Goal: Task Accomplishment & Management: Manage account settings

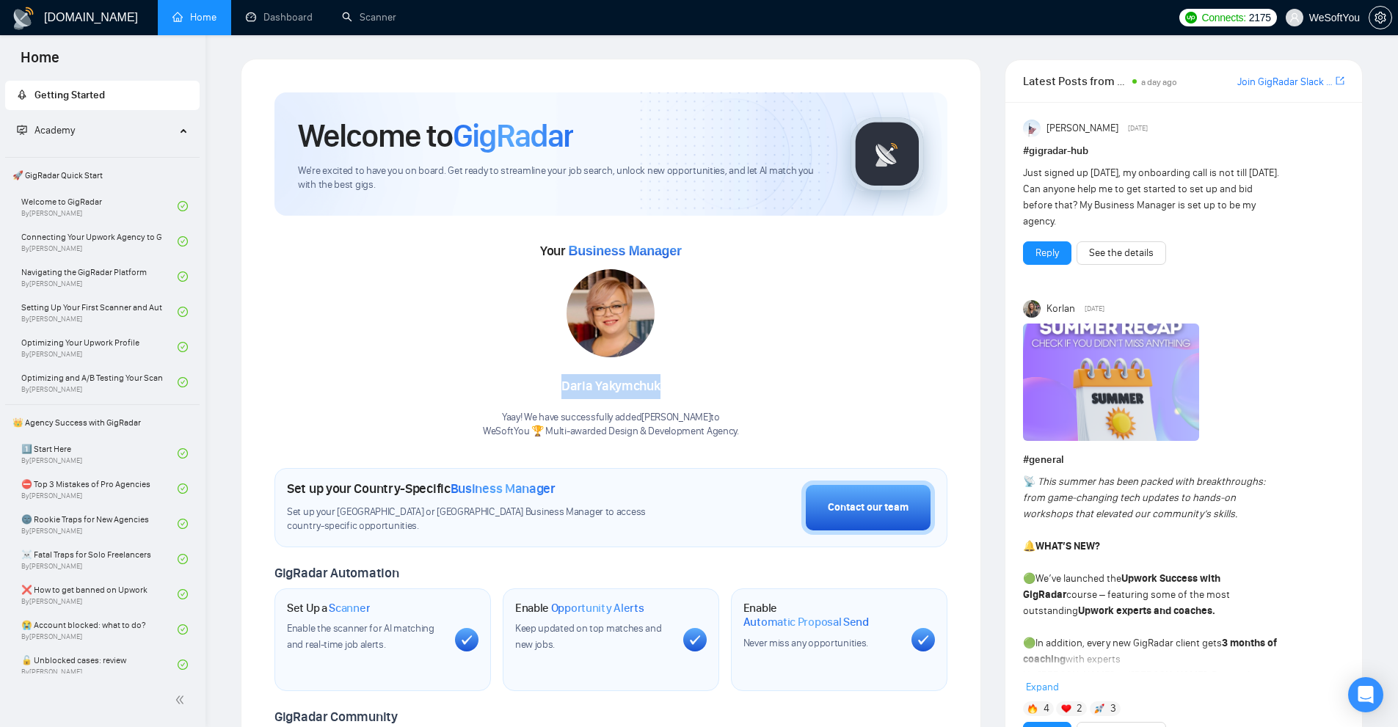
drag, startPoint x: 539, startPoint y: 385, endPoint x: 780, endPoint y: 392, distance: 240.7
click at [745, 395] on div "Your Business Manager [PERSON_NAME] Yaay! We have successfully added [PERSON_NA…" at bounding box center [610, 339] width 673 height 200
click at [788, 392] on div "Your Business Manager [PERSON_NAME] Yaay! We have successfully added [PERSON_NA…" at bounding box center [610, 339] width 673 height 200
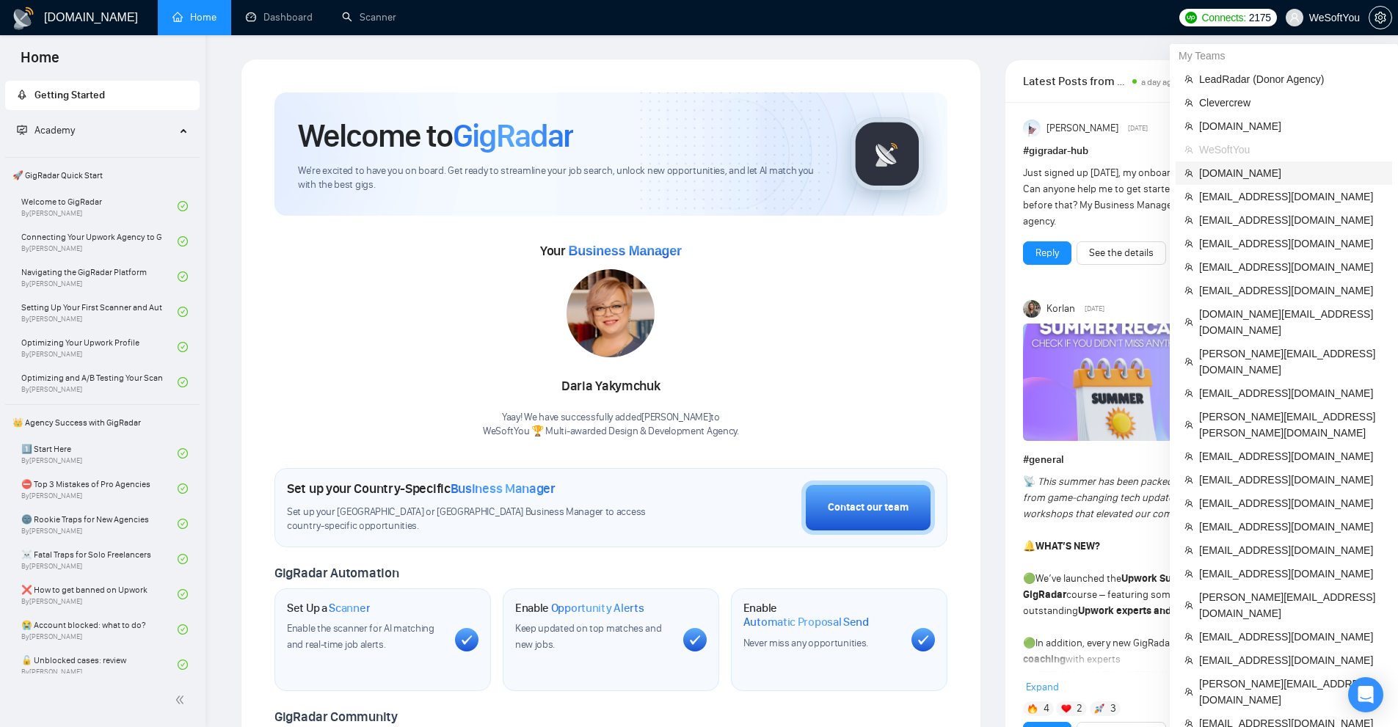
click at [1266, 173] on span "[DOMAIN_NAME]" at bounding box center [1291, 173] width 184 height 16
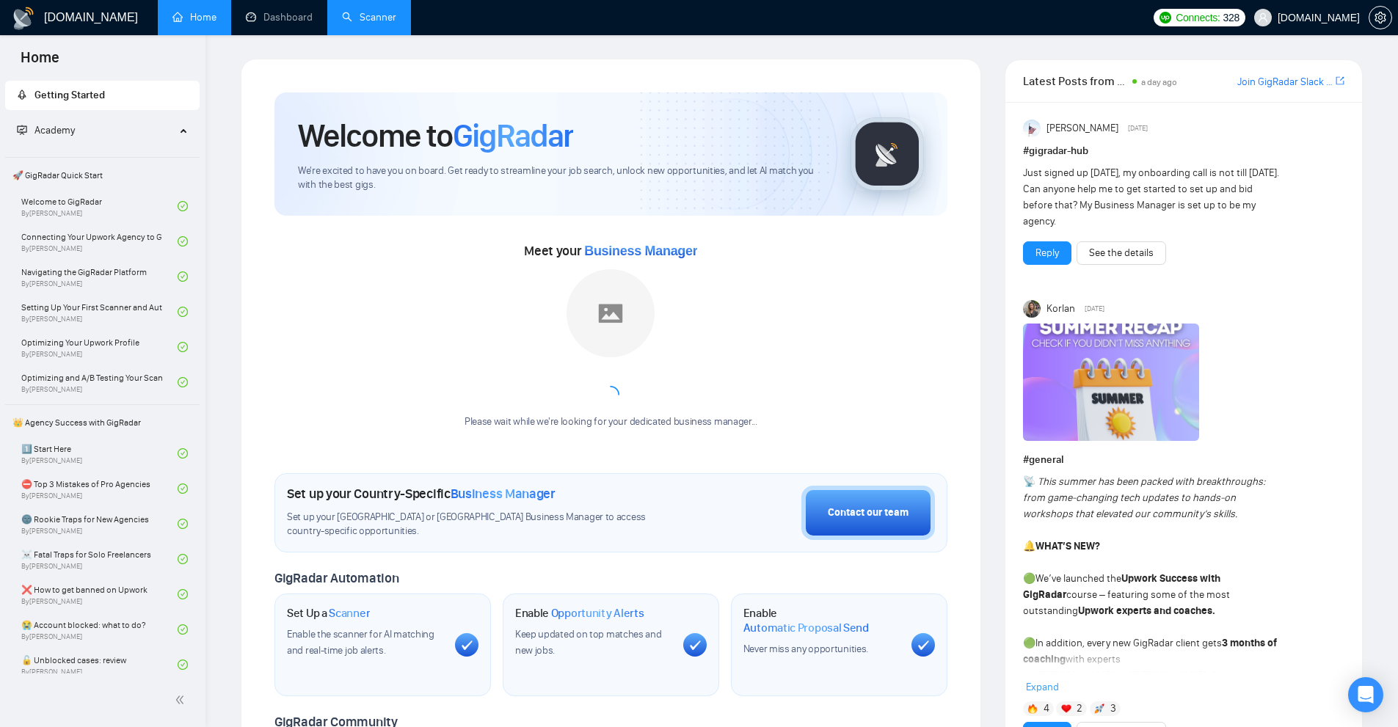
click at [373, 23] on link "Scanner" at bounding box center [369, 17] width 54 height 12
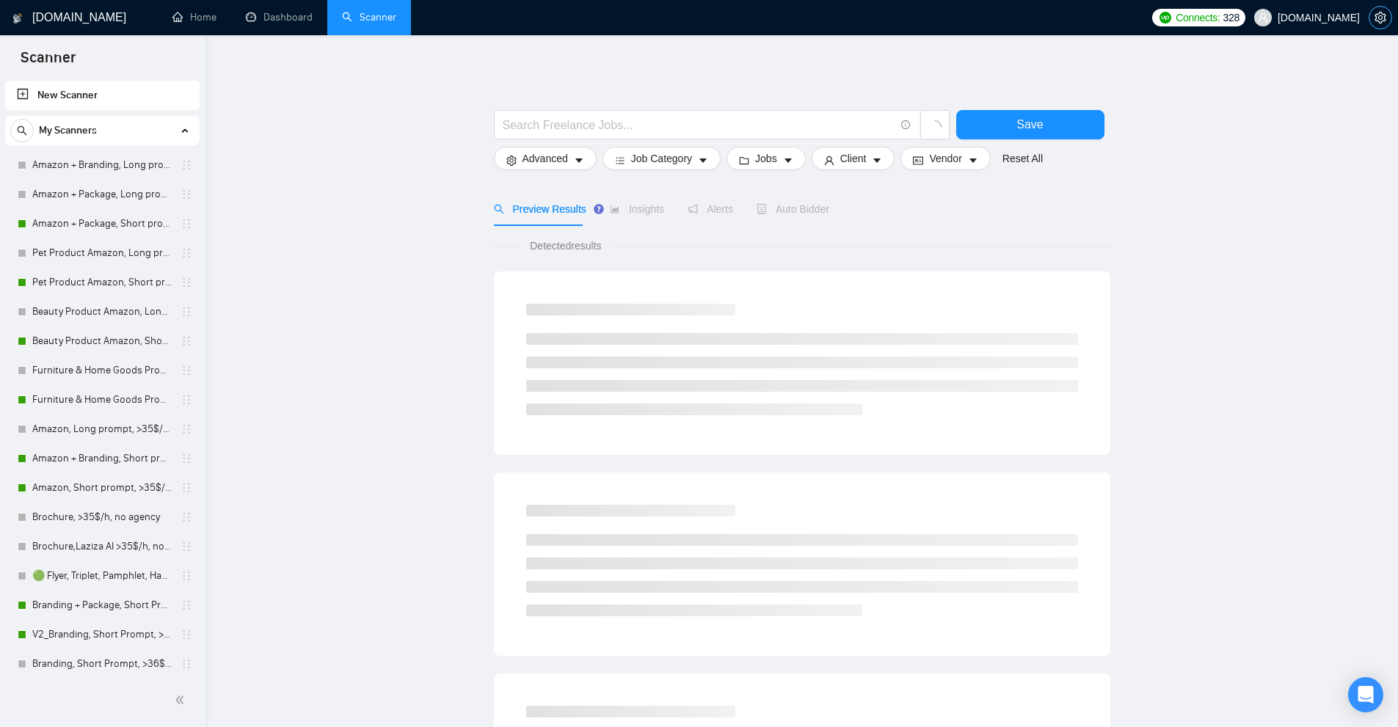
click at [1376, 20] on icon "setting" at bounding box center [1380, 18] width 12 height 12
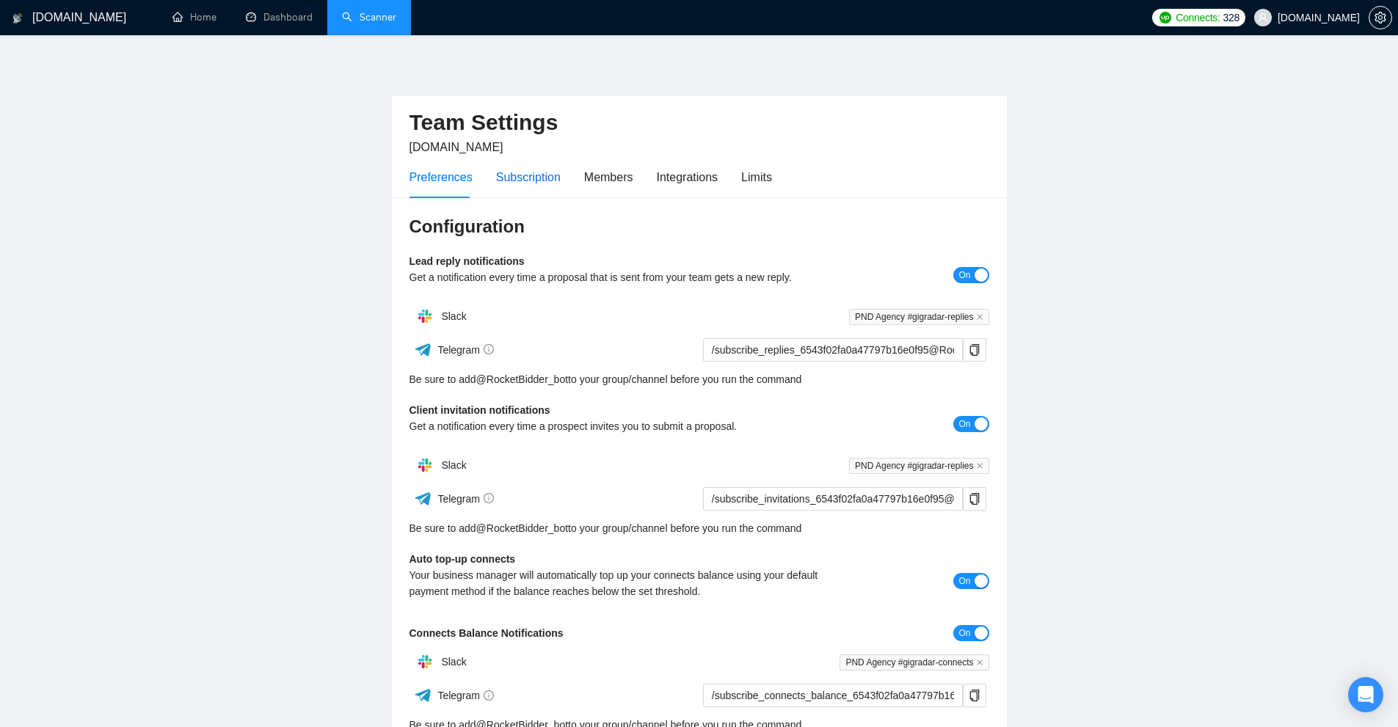
click at [519, 175] on div "Subscription" at bounding box center [528, 177] width 65 height 18
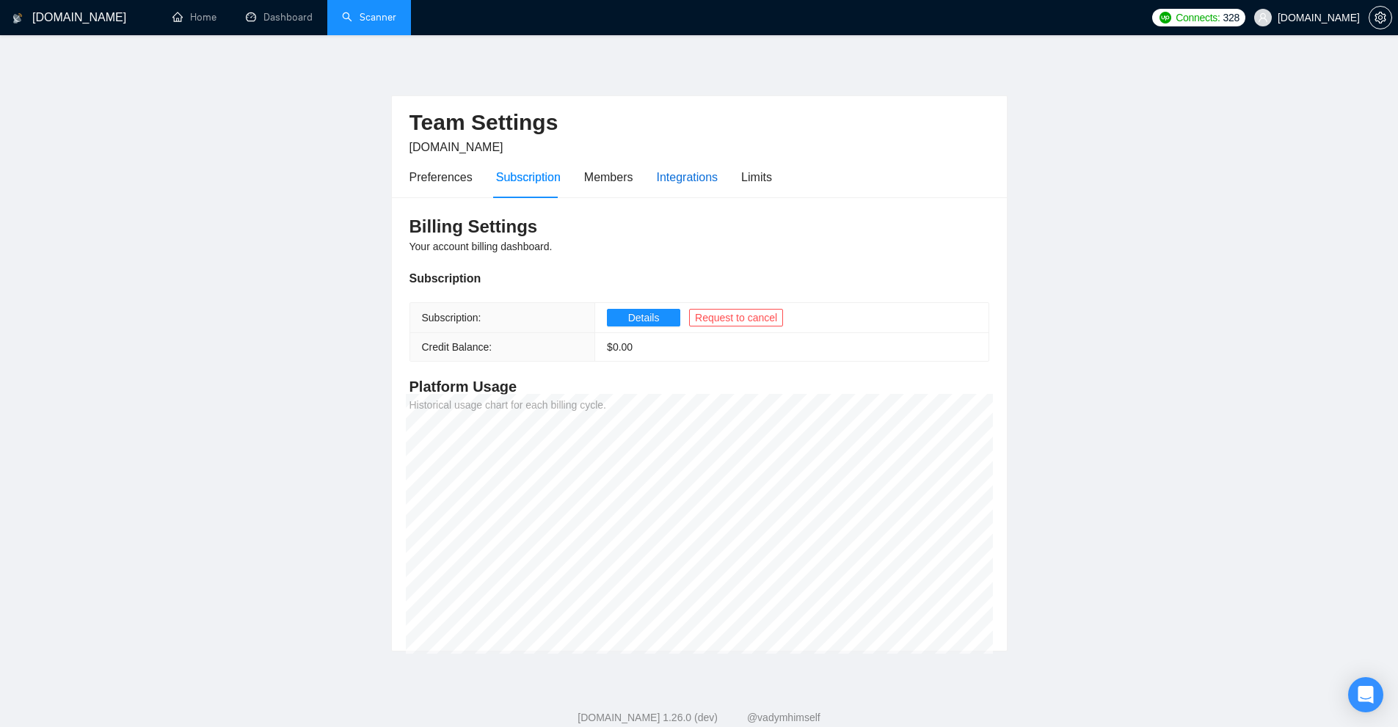
click at [702, 178] on div "Integrations" at bounding box center [688, 177] width 62 height 18
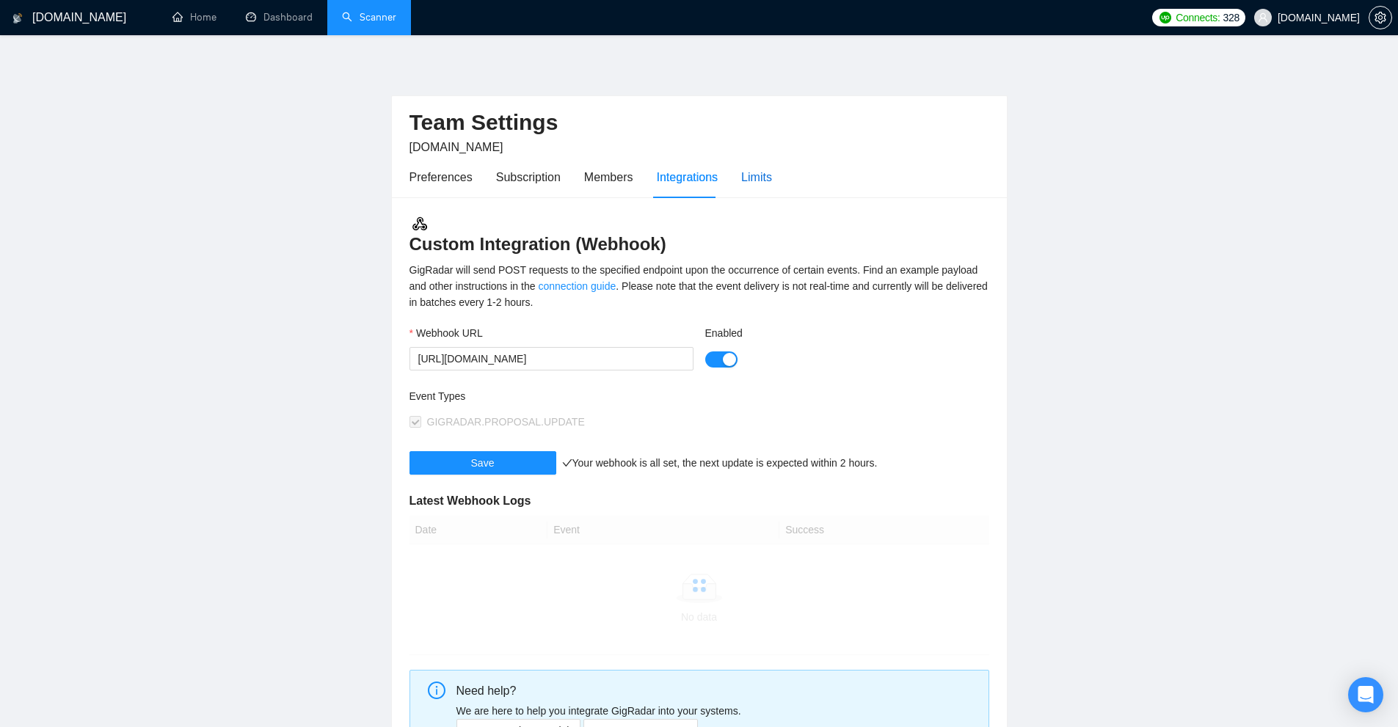
click at [759, 182] on div "Limits" at bounding box center [756, 177] width 31 height 18
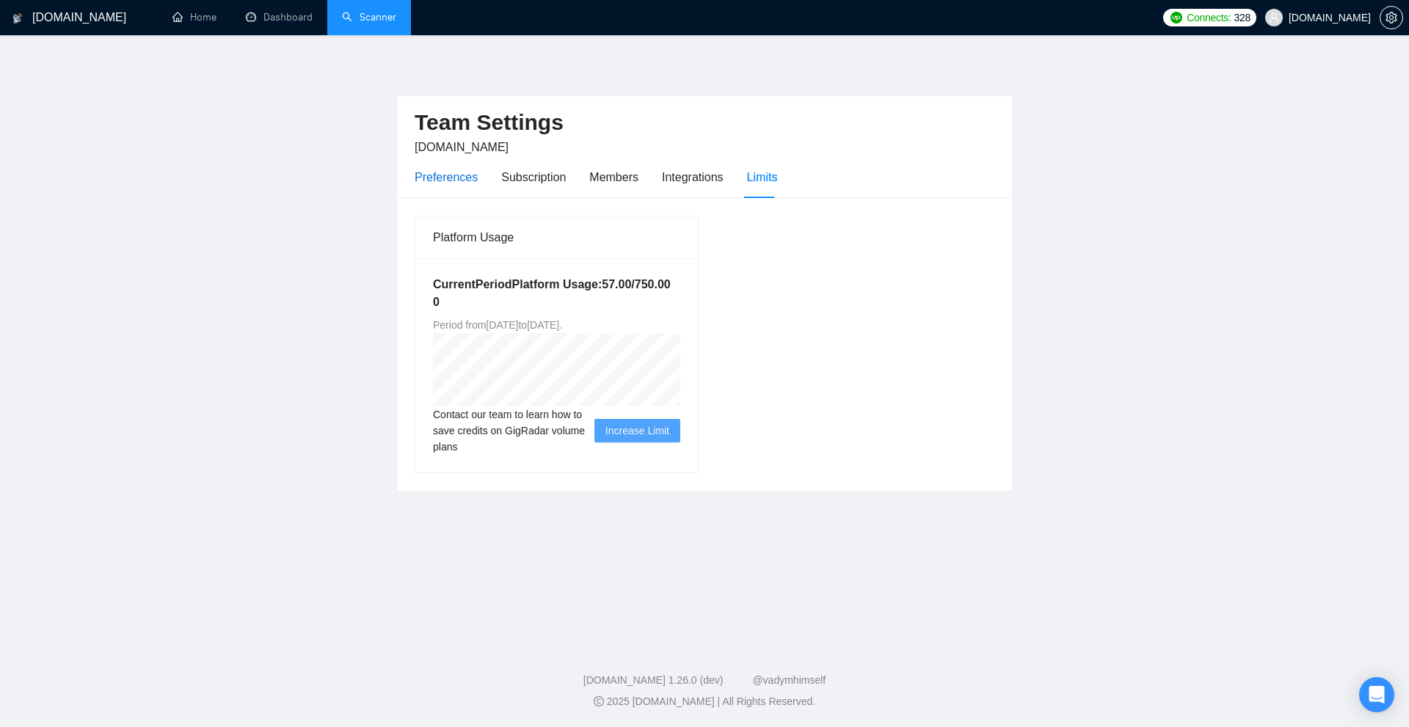
click at [461, 181] on div "Preferences" at bounding box center [445, 177] width 63 height 18
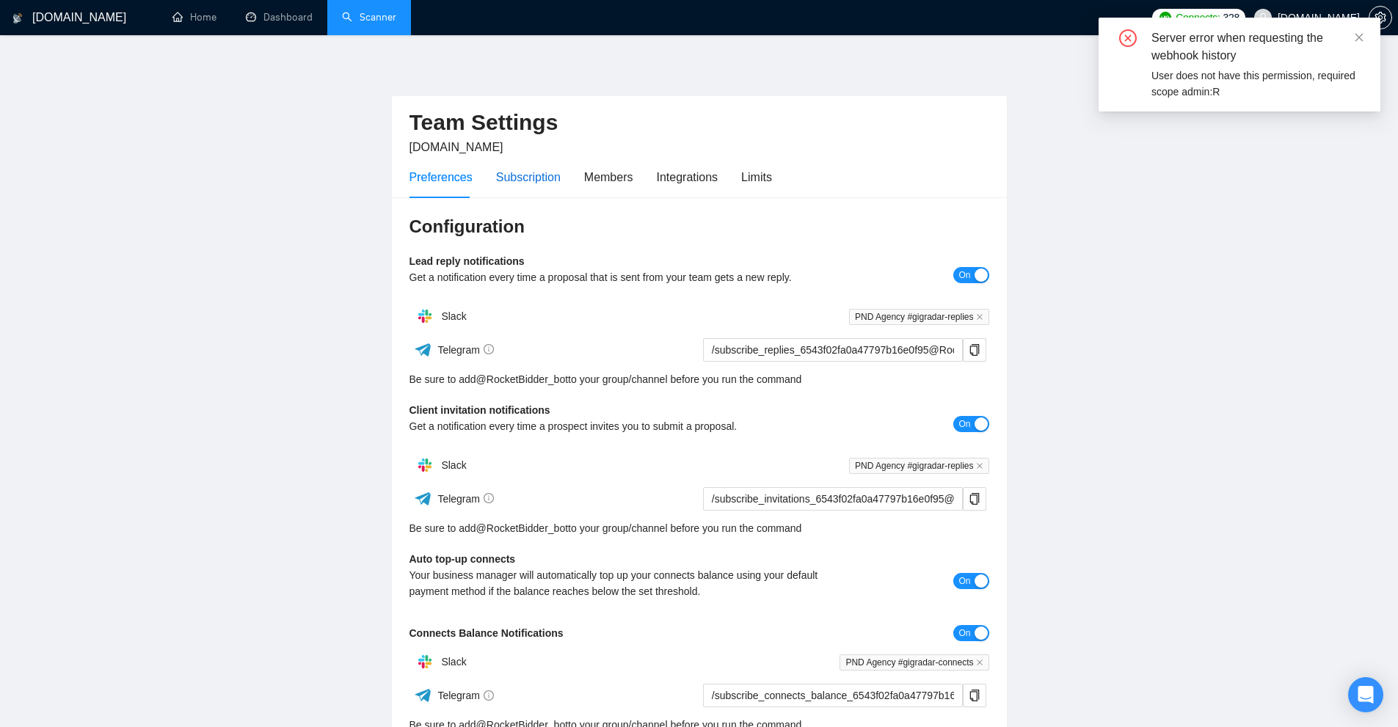
click at [548, 180] on div "Subscription" at bounding box center [528, 177] width 65 height 18
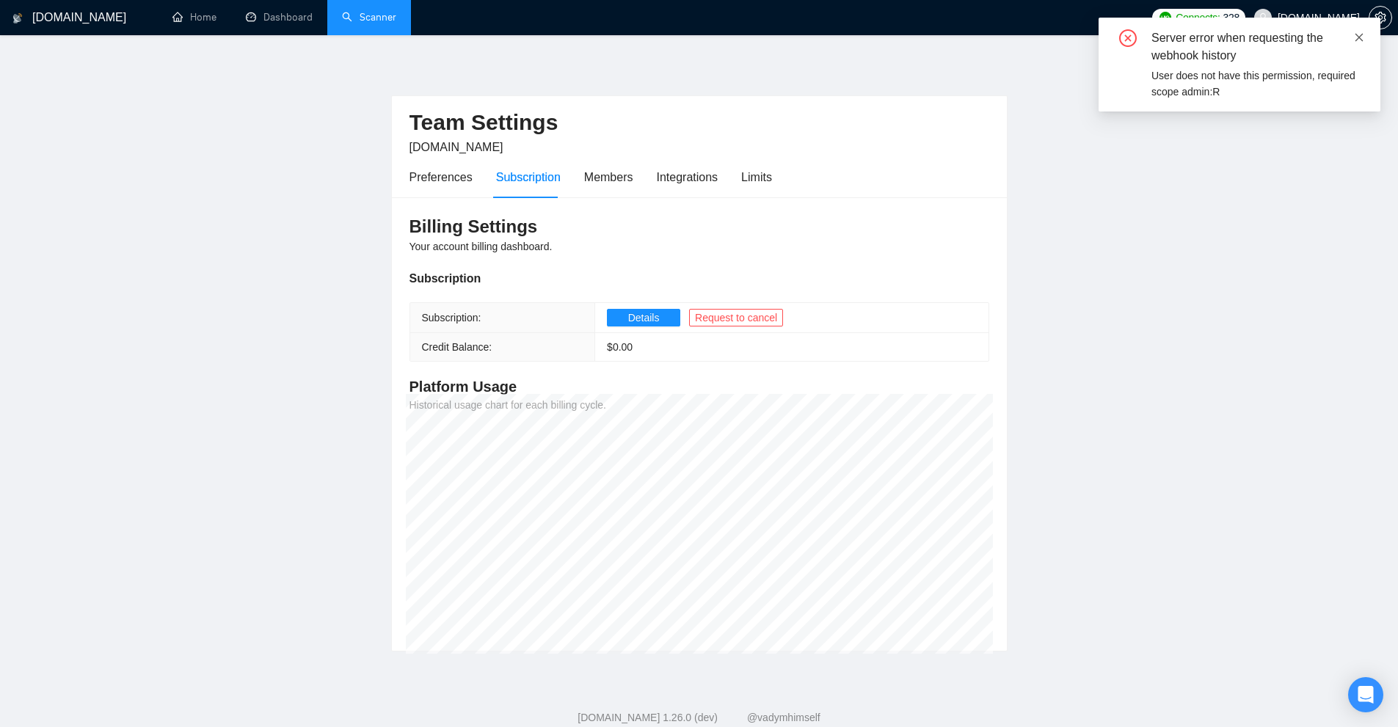
click at [1357, 37] on icon "close" at bounding box center [1359, 37] width 10 height 10
